Goal: Task Accomplishment & Management: Manage account settings

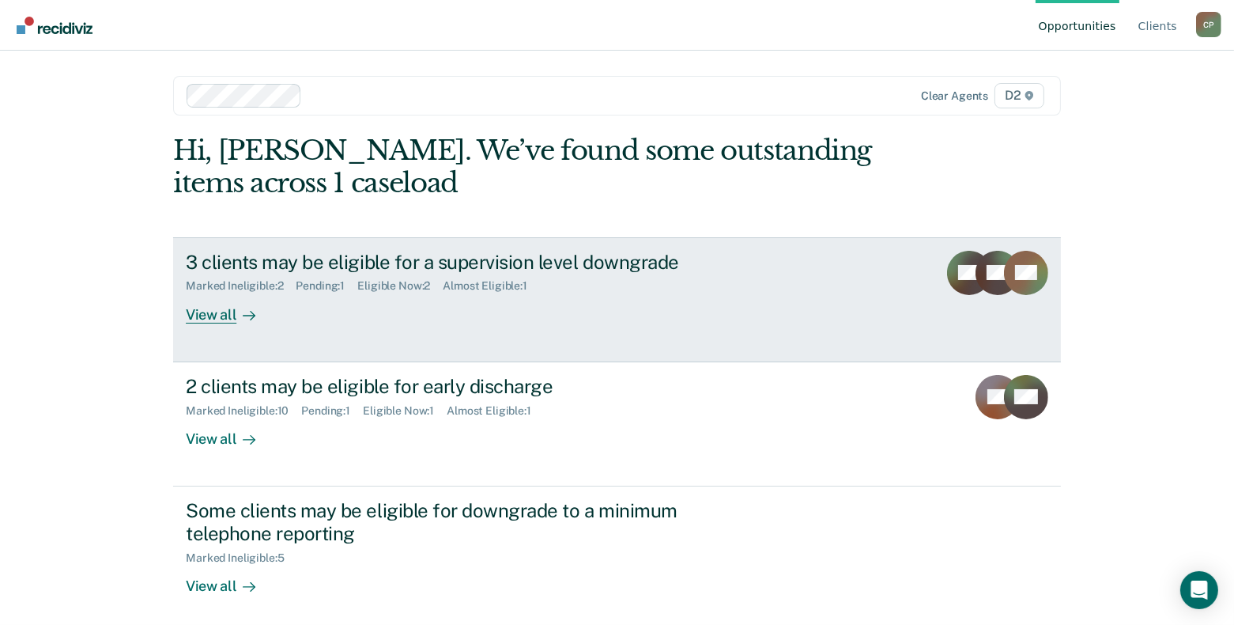
click at [213, 315] on div "View all" at bounding box center [230, 307] width 89 height 31
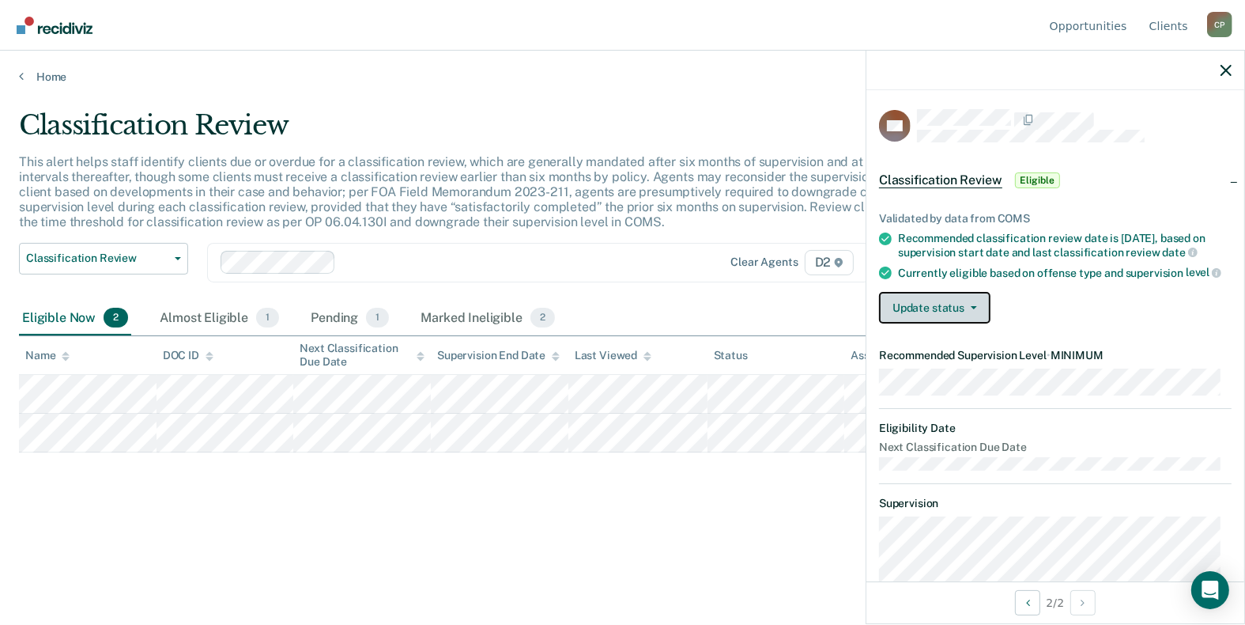
click at [971, 306] on icon "button" at bounding box center [974, 307] width 6 height 3
click at [1039, 302] on div "Update status [PERSON_NAME] Mark Ineligible" at bounding box center [1055, 308] width 353 height 32
click at [1035, 175] on span "Eligible" at bounding box center [1037, 180] width 45 height 16
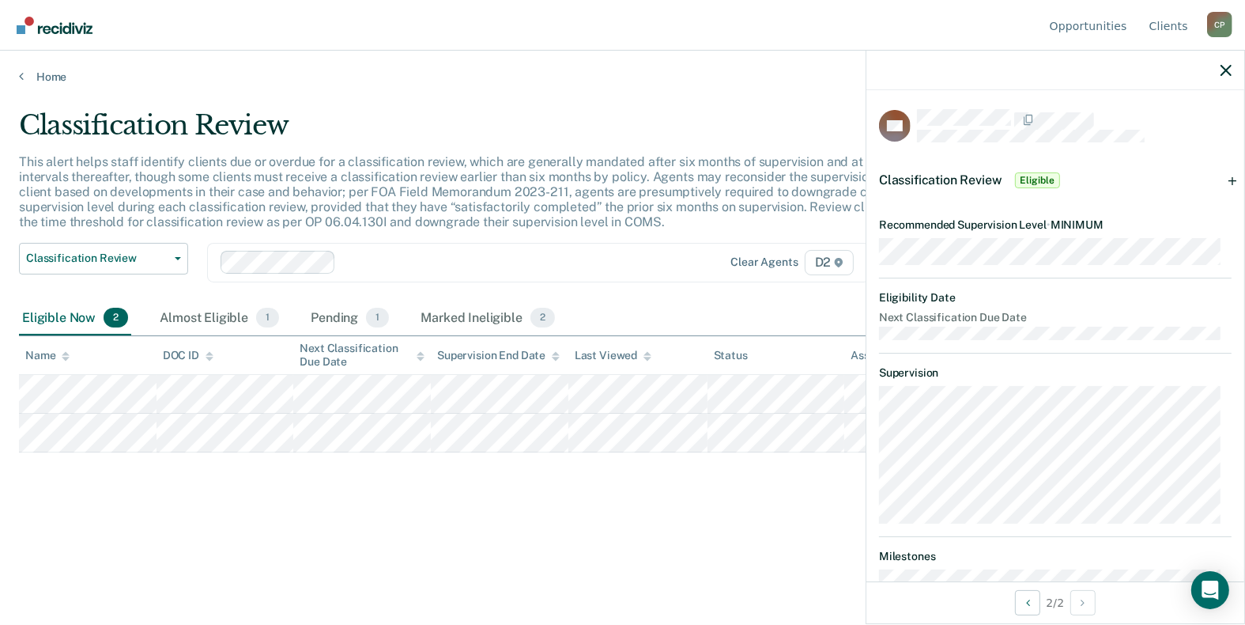
click at [1037, 182] on span "Eligible" at bounding box center [1037, 180] width 45 height 16
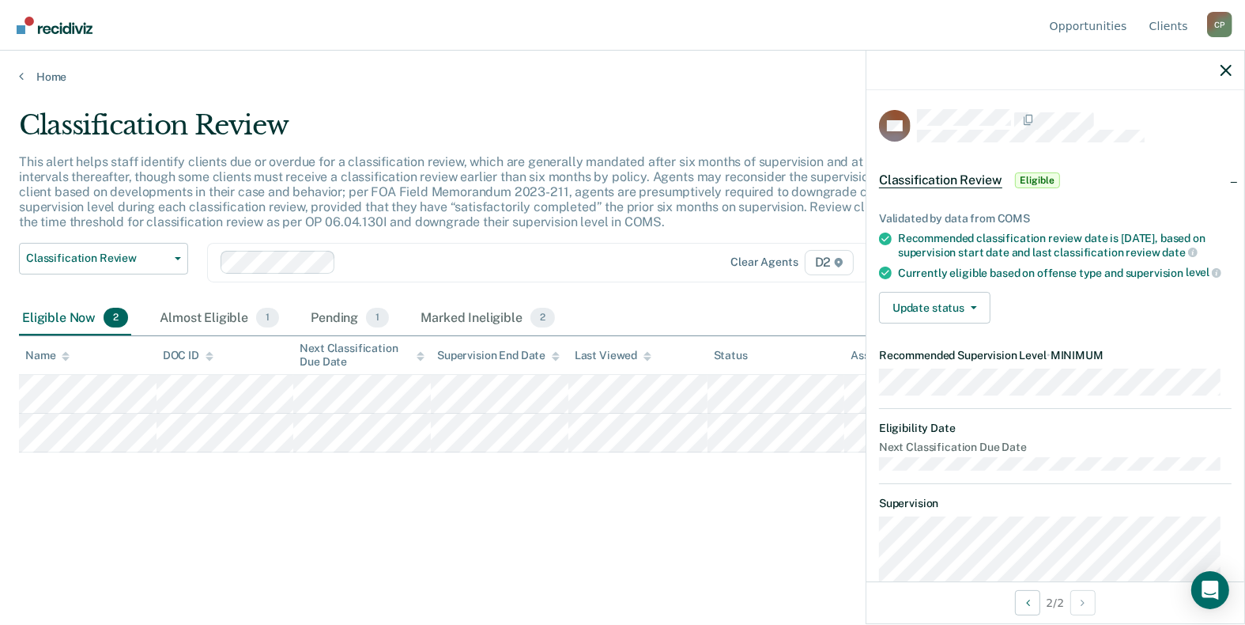
click at [1037, 179] on span "Eligible" at bounding box center [1037, 180] width 45 height 16
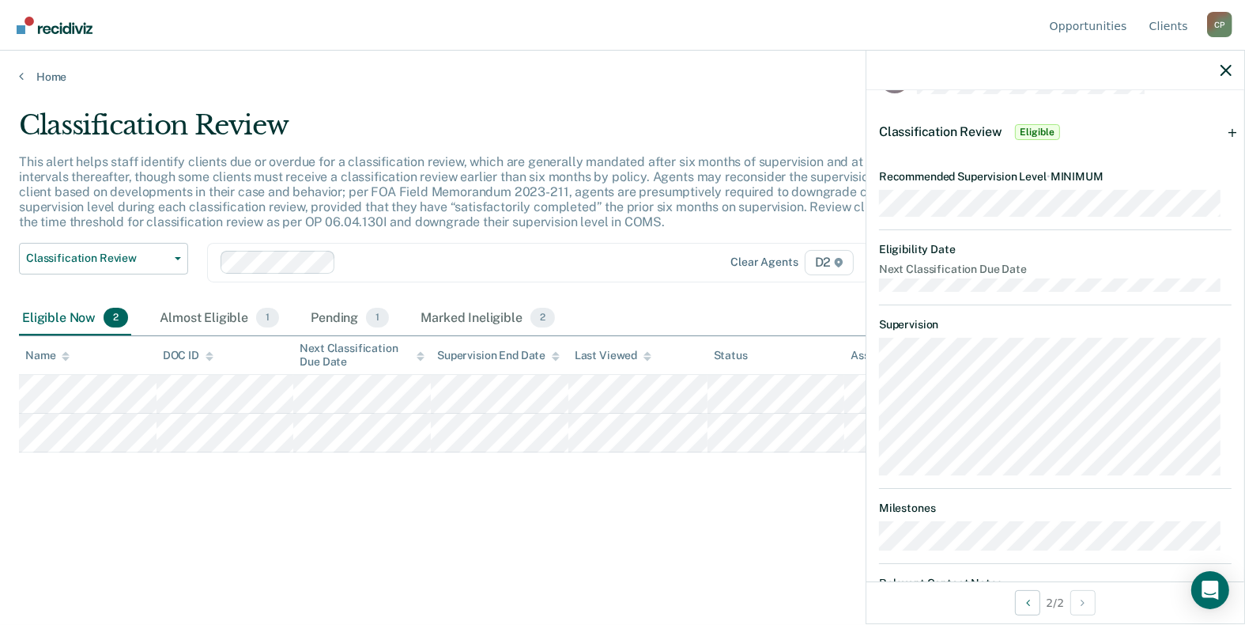
scroll to position [105, 0]
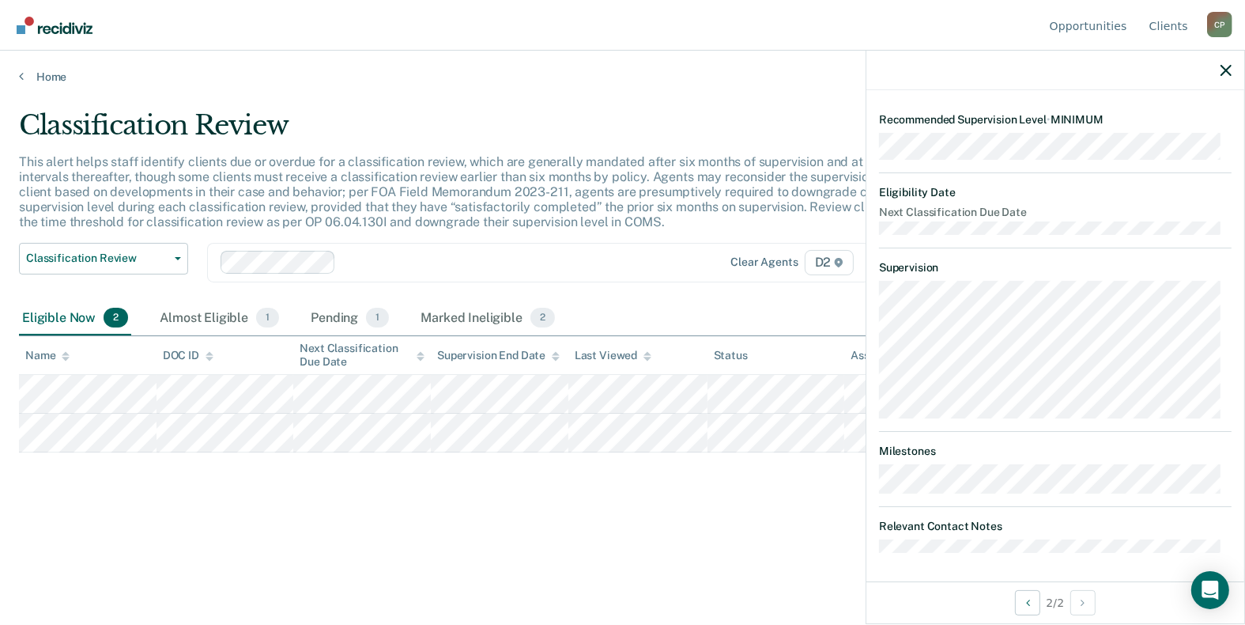
click at [734, 481] on div "Classification Review This alert helps staff identify clients due or overdue fo…" at bounding box center [622, 307] width 1207 height 397
click at [153, 491] on div "Classification Review This alert helps staff identify clients due or overdue fo…" at bounding box center [622, 307] width 1207 height 397
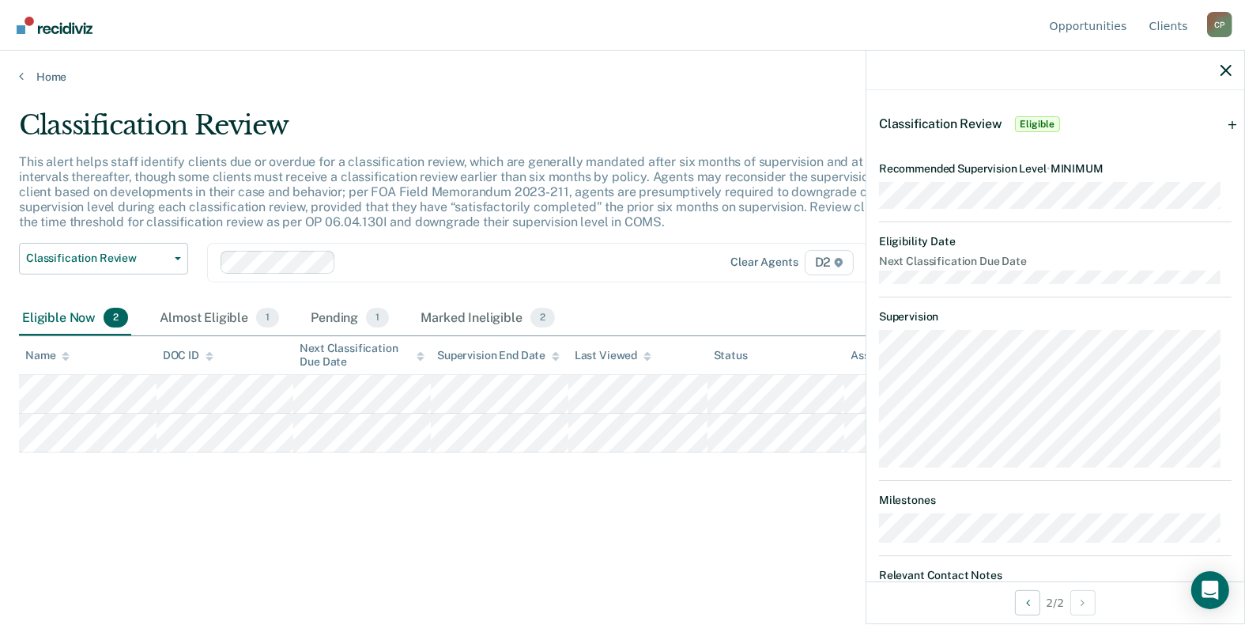
scroll to position [0, 0]
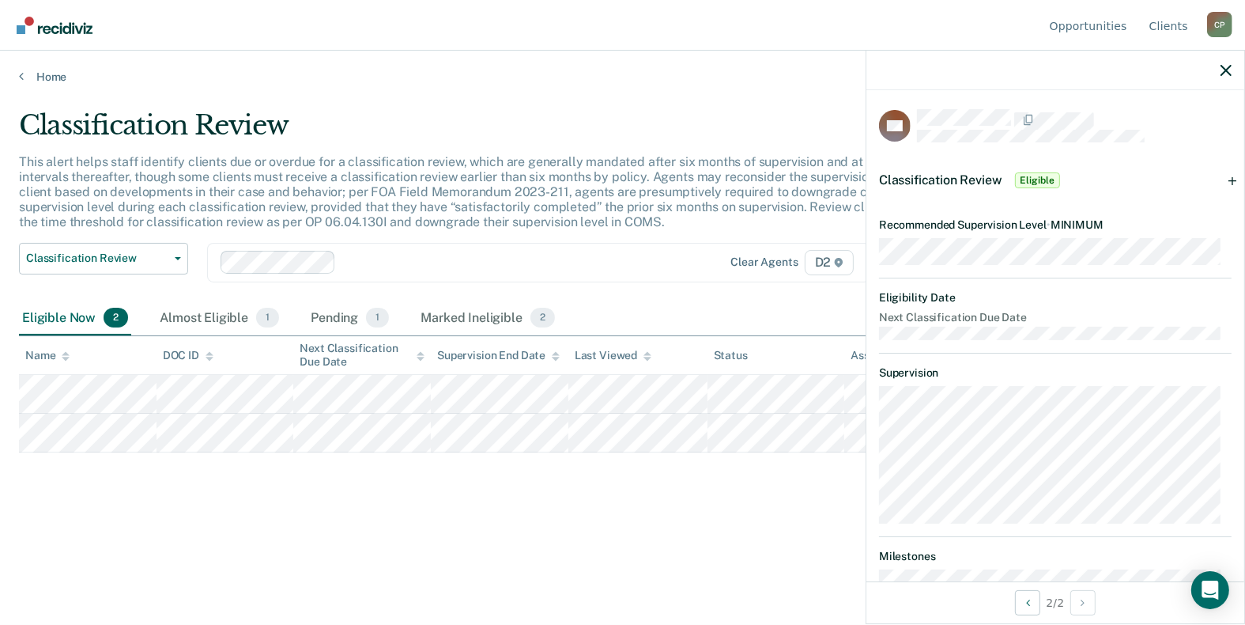
click at [1222, 179] on div "Classification Review Eligible" at bounding box center [1055, 180] width 378 height 51
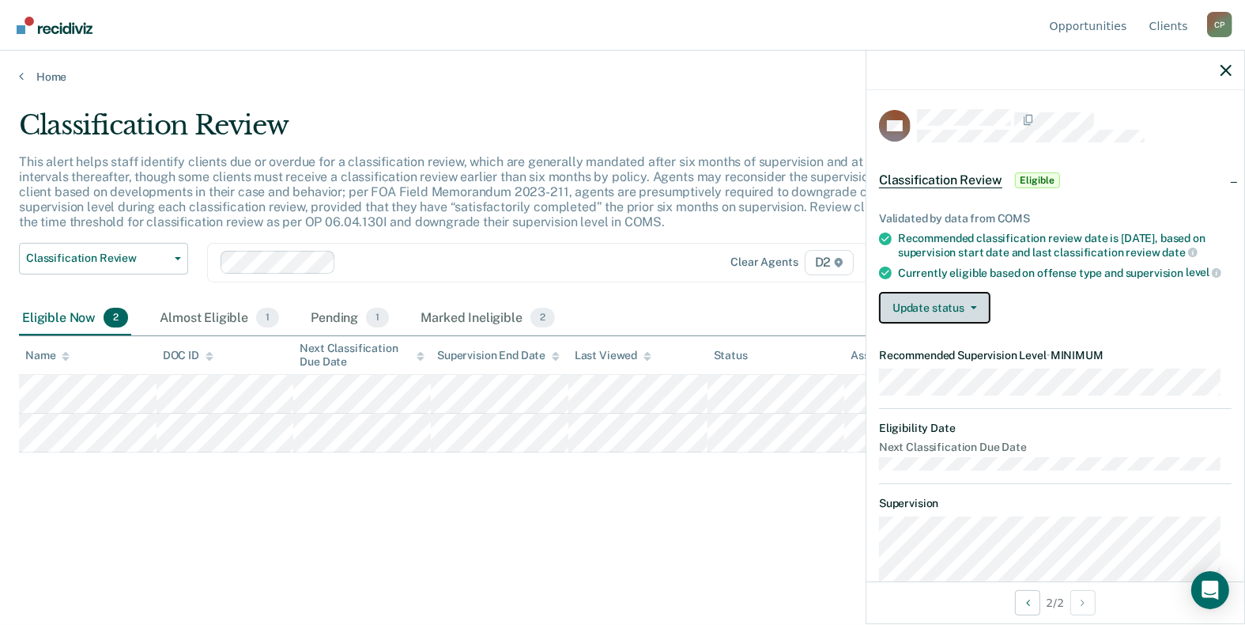
click at [971, 300] on button "Update status" at bounding box center [934, 308] width 111 height 32
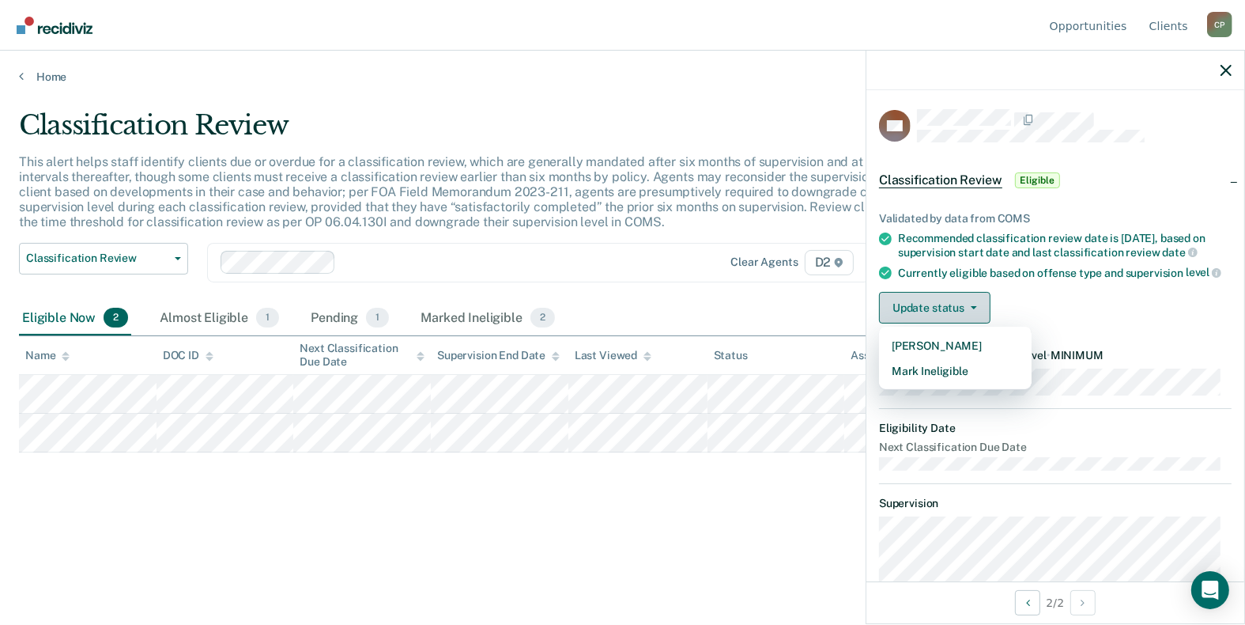
click at [971, 300] on button "Update status" at bounding box center [934, 308] width 111 height 32
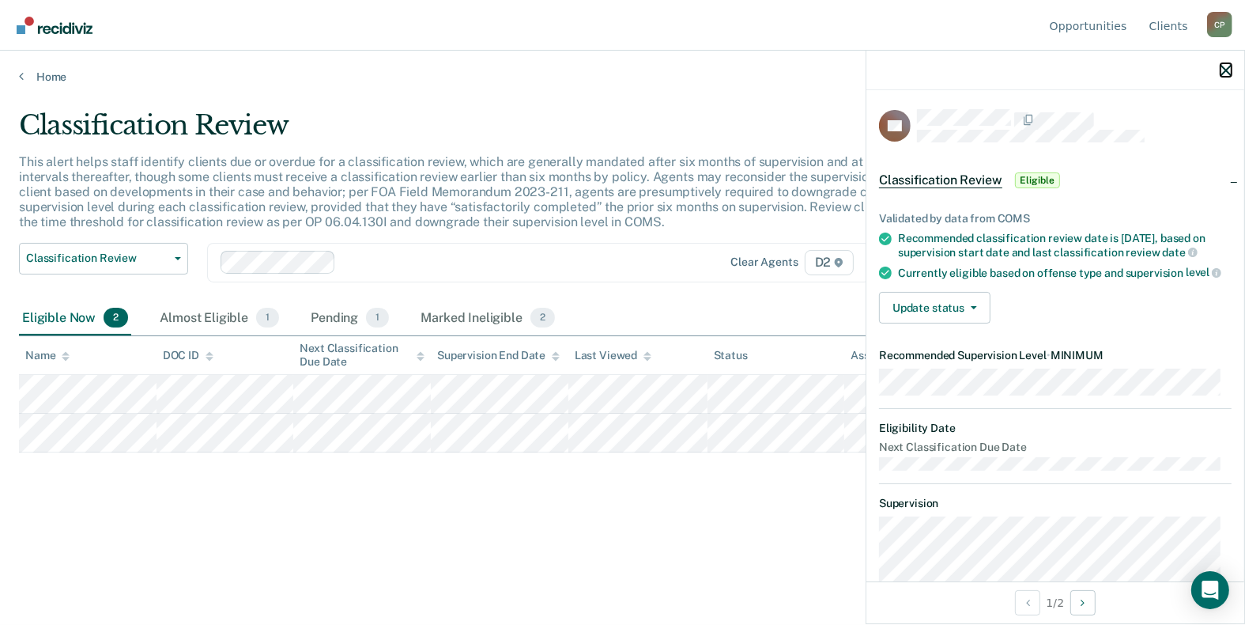
click at [1228, 74] on icon "button" at bounding box center [1226, 70] width 11 height 11
